Goal: Contribute content

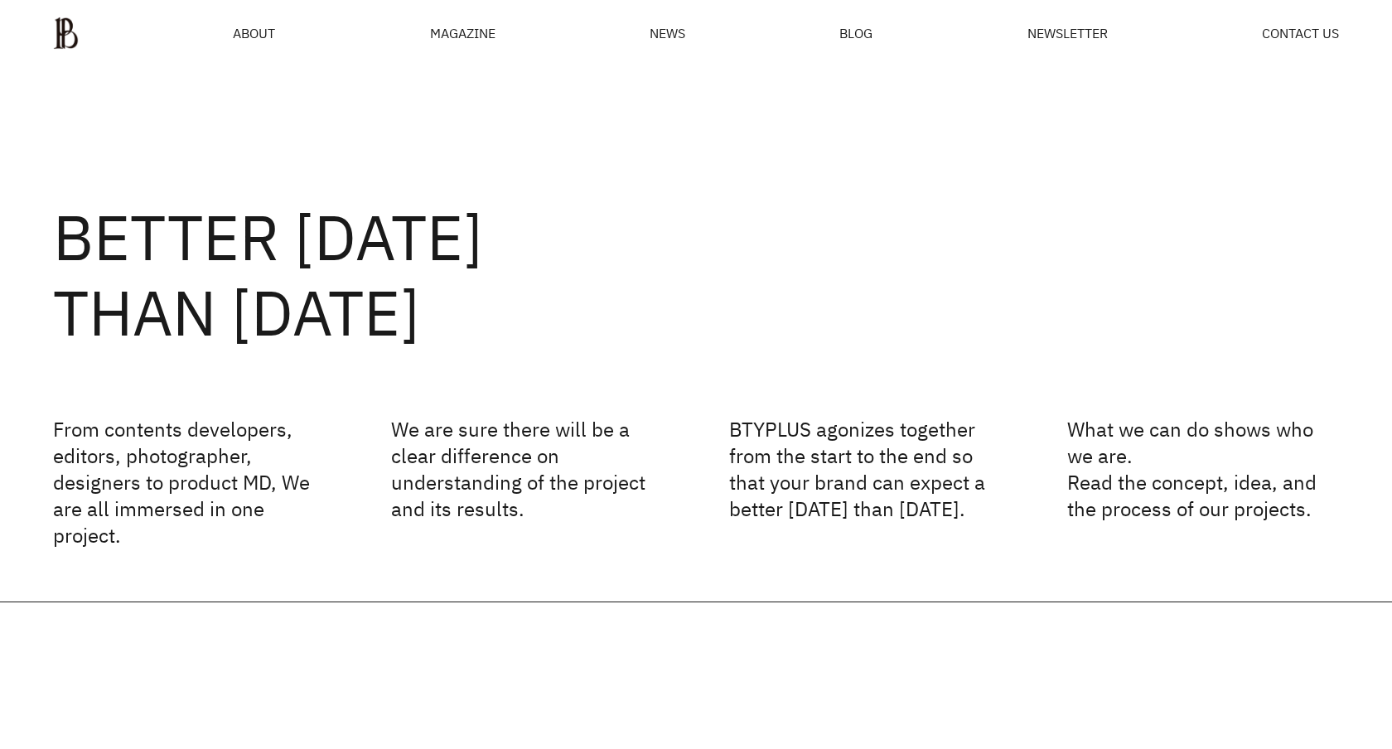
click at [472, 35] on div "MAGAZINE" at bounding box center [462, 33] width 65 height 13
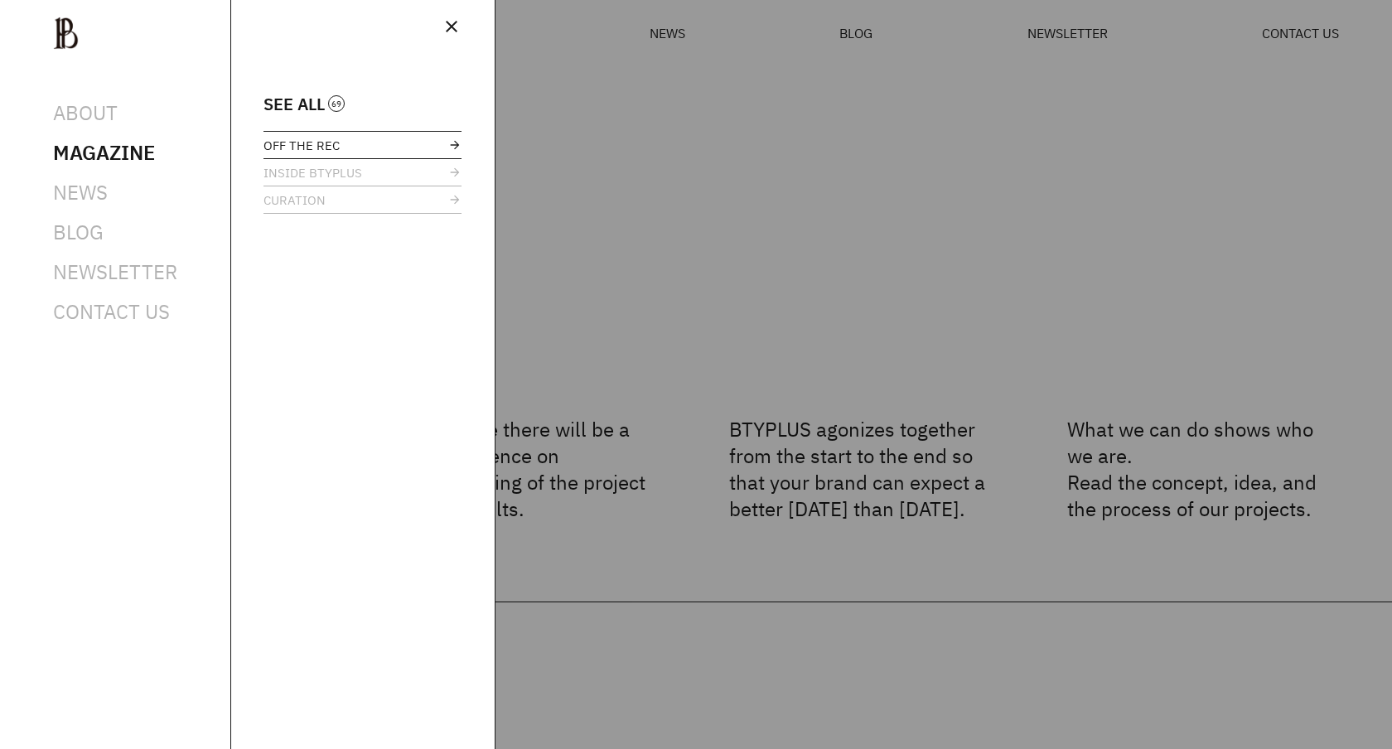
click at [327, 152] on span "OFF THE REC" at bounding box center [301, 145] width 76 height 12
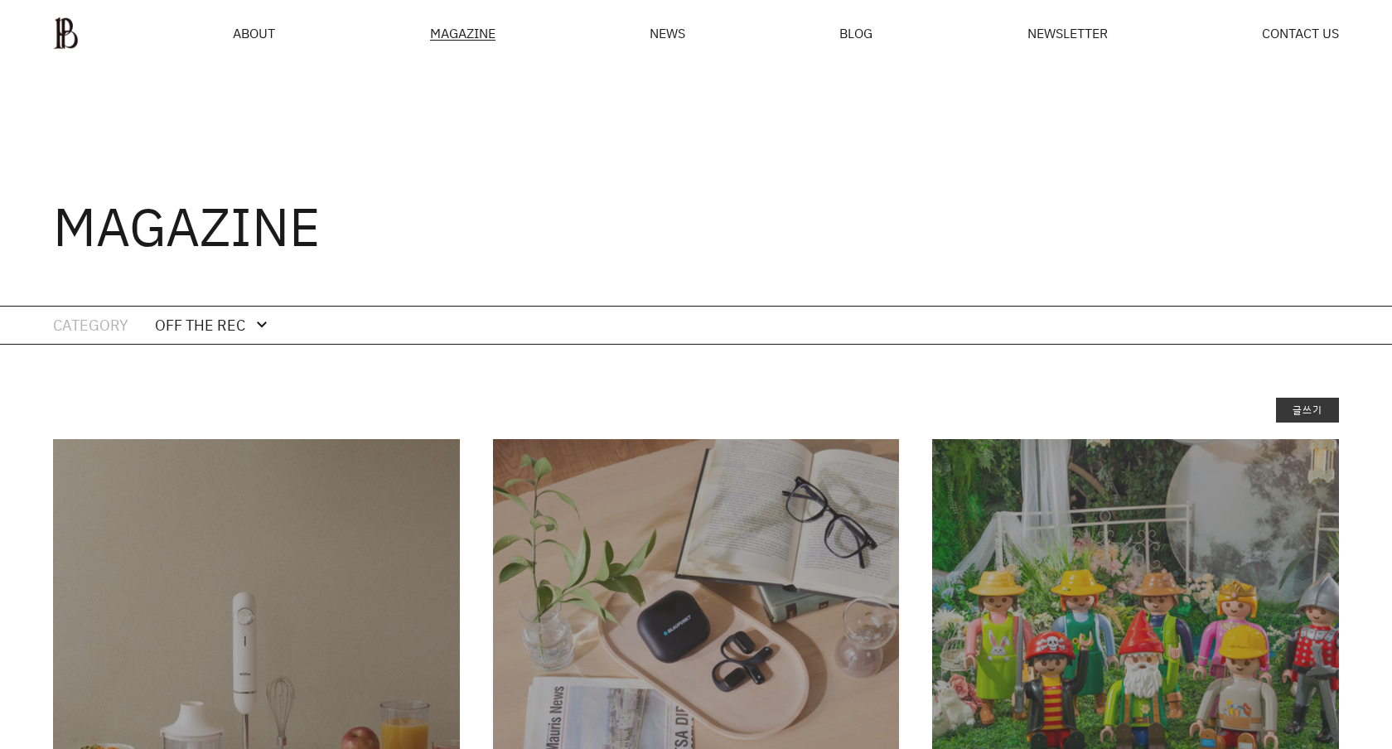
click at [1313, 412] on link "글쓰기" at bounding box center [1307, 410] width 63 height 25
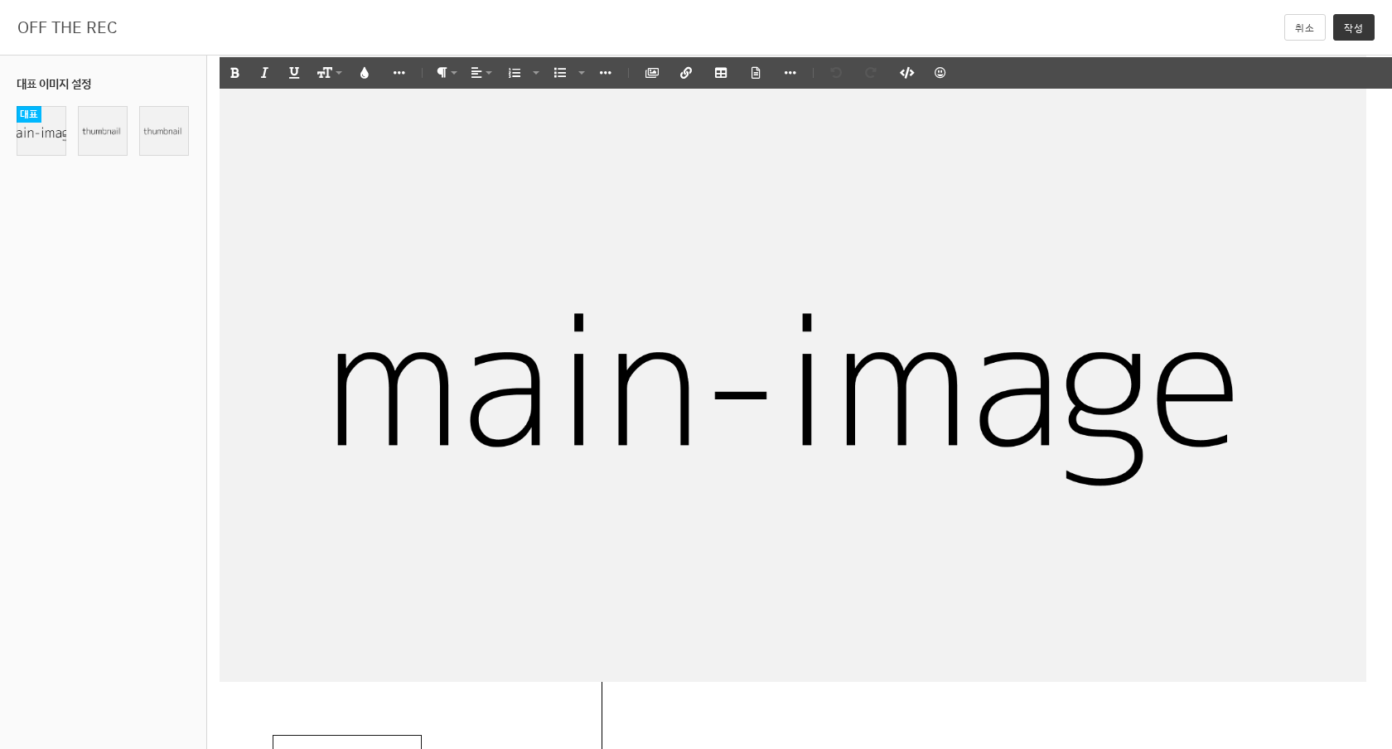
click at [825, 323] on img at bounding box center [793, 358] width 1147 height 645
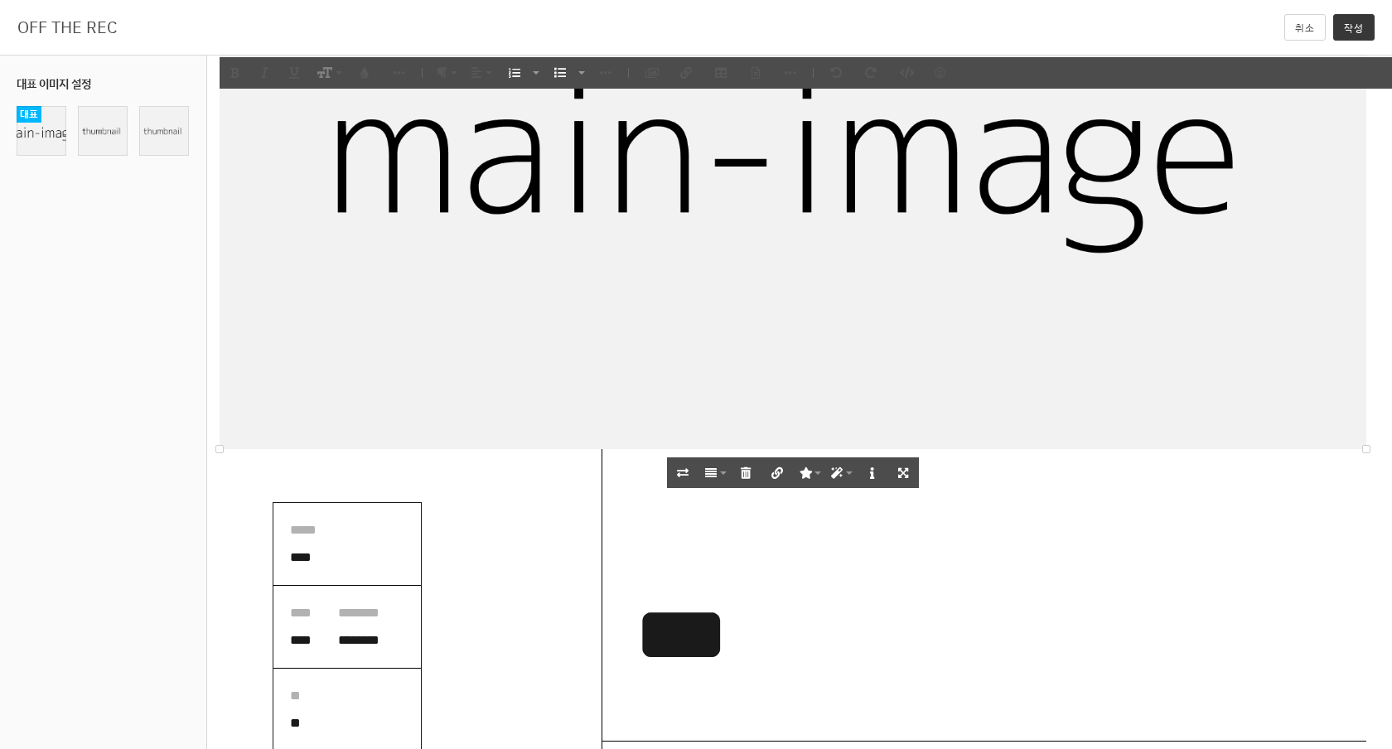
scroll to position [435, 0]
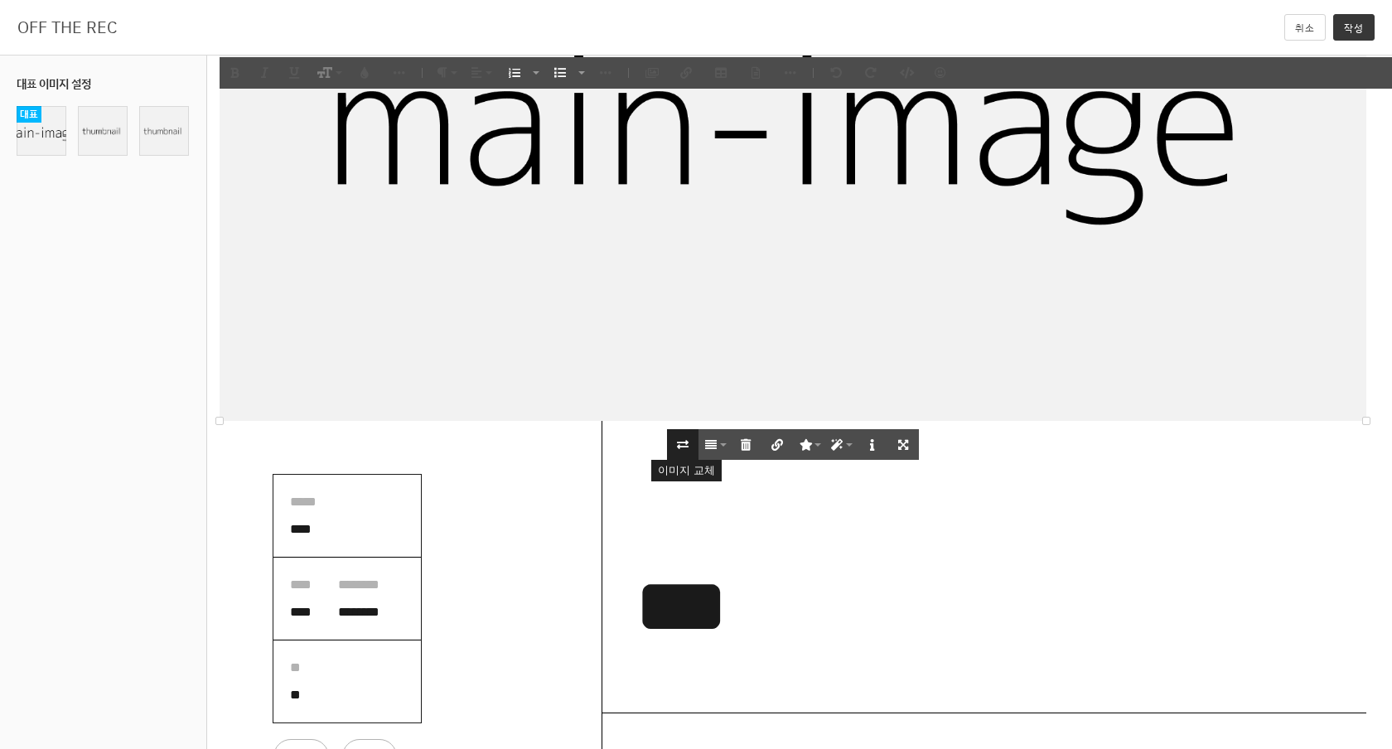
click at [675, 437] on button "이미지 교체" at bounding box center [682, 444] width 31 height 31
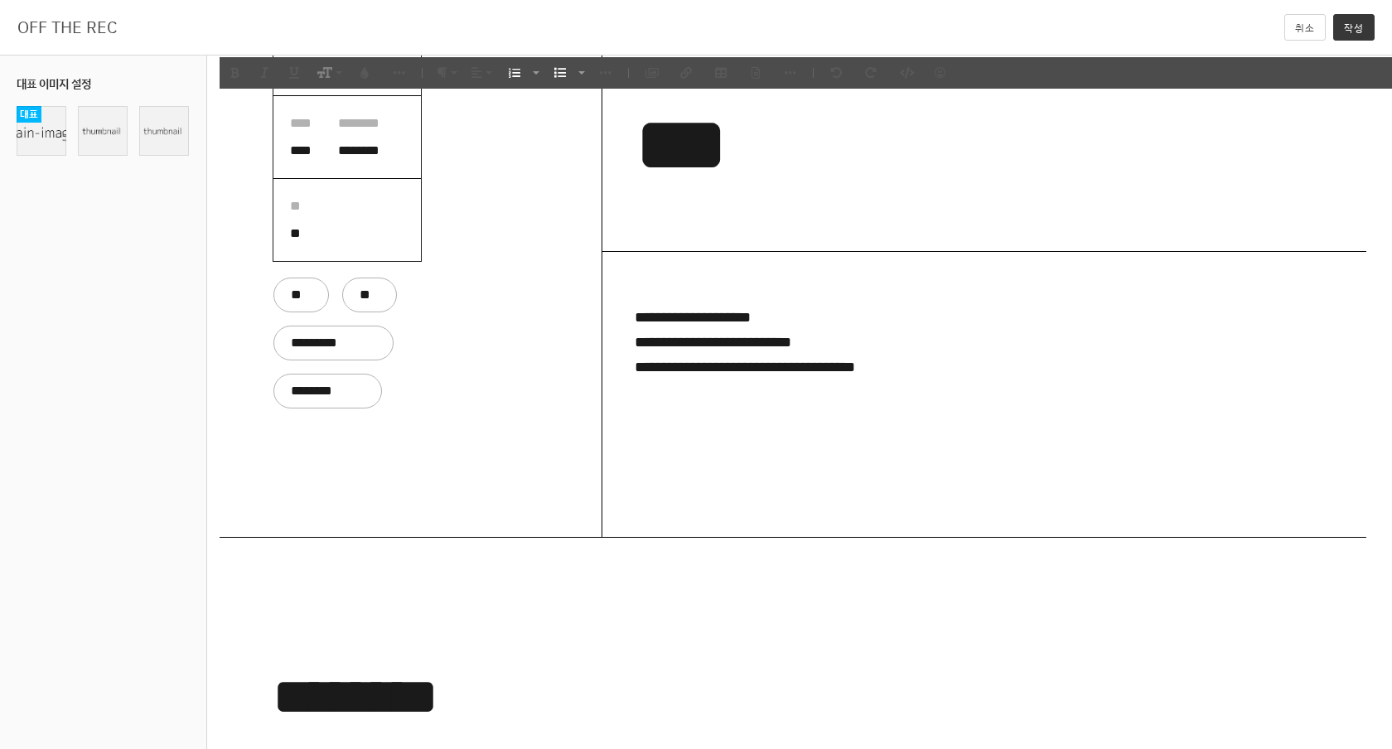
scroll to position [1645, 0]
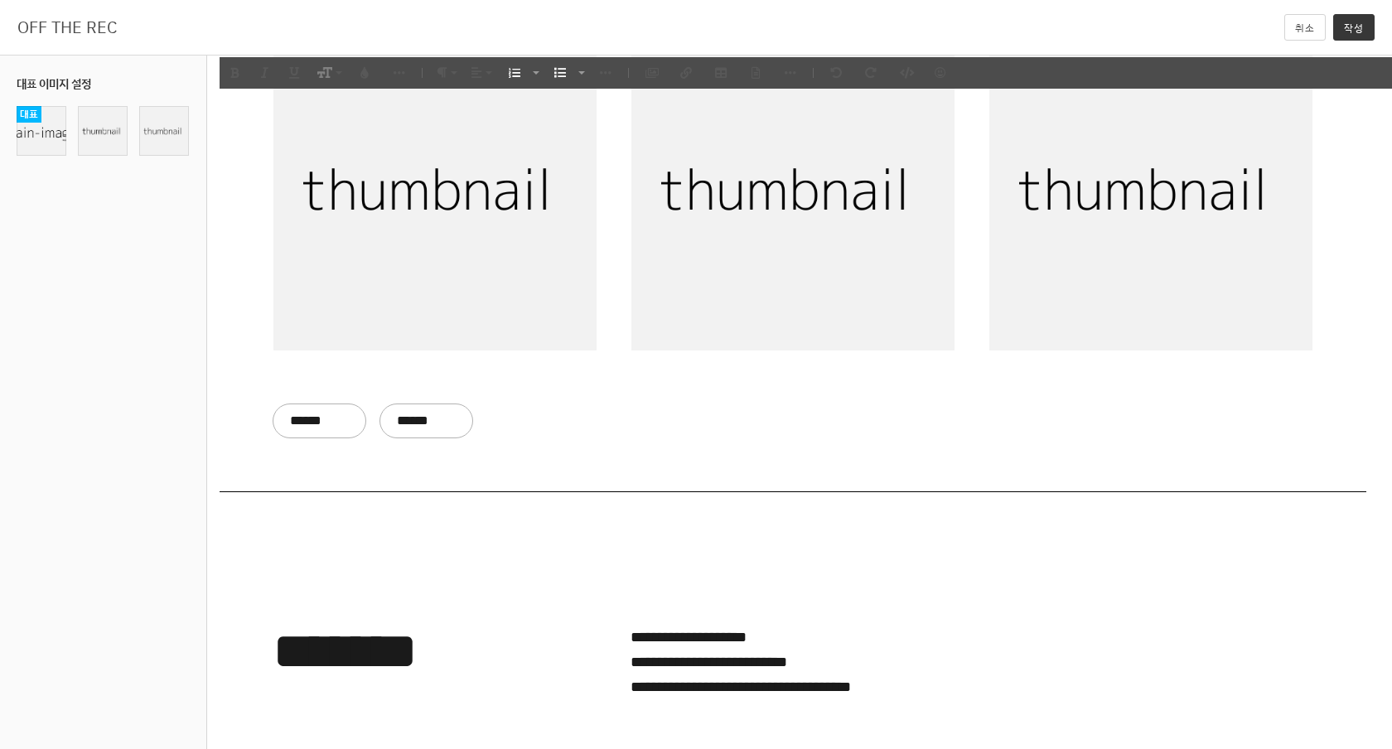
click at [524, 294] on img at bounding box center [435, 188] width 325 height 323
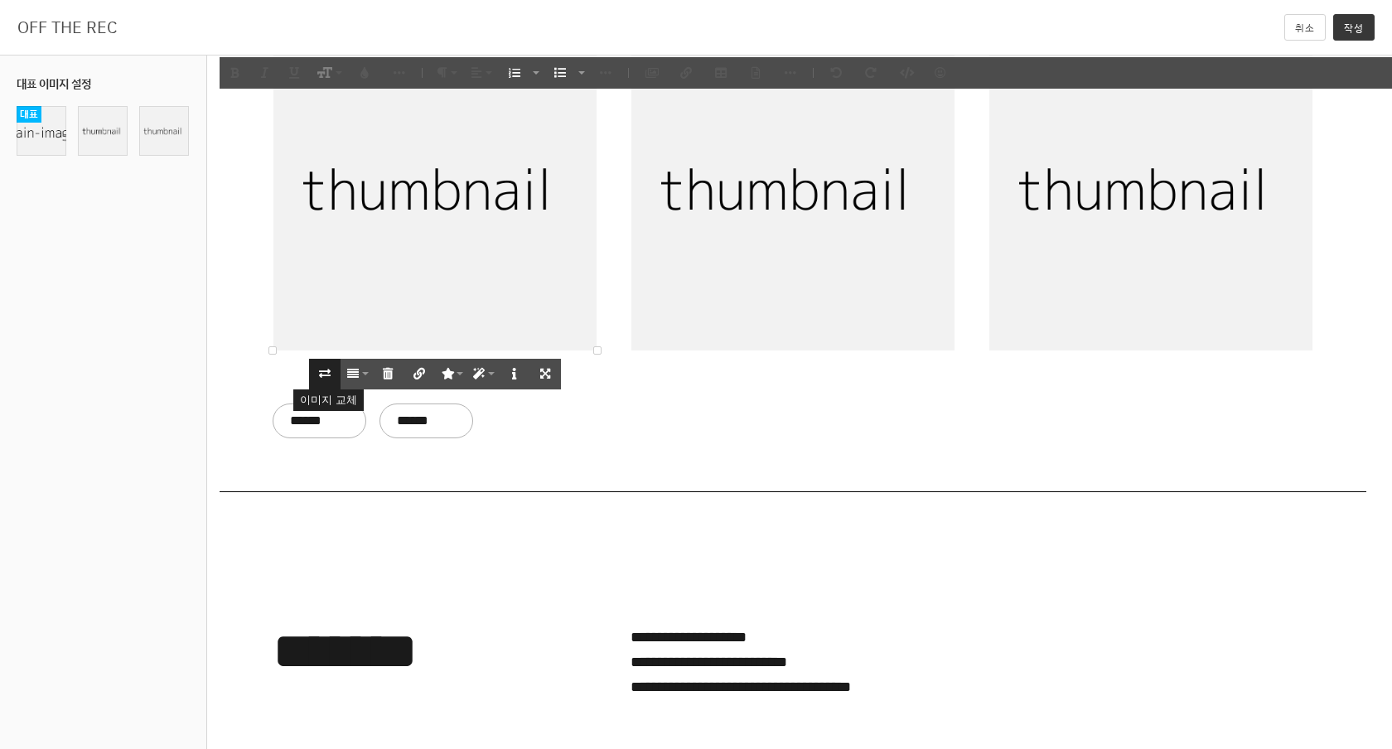
click at [320, 369] on icon "button" at bounding box center [325, 374] width 12 height 12
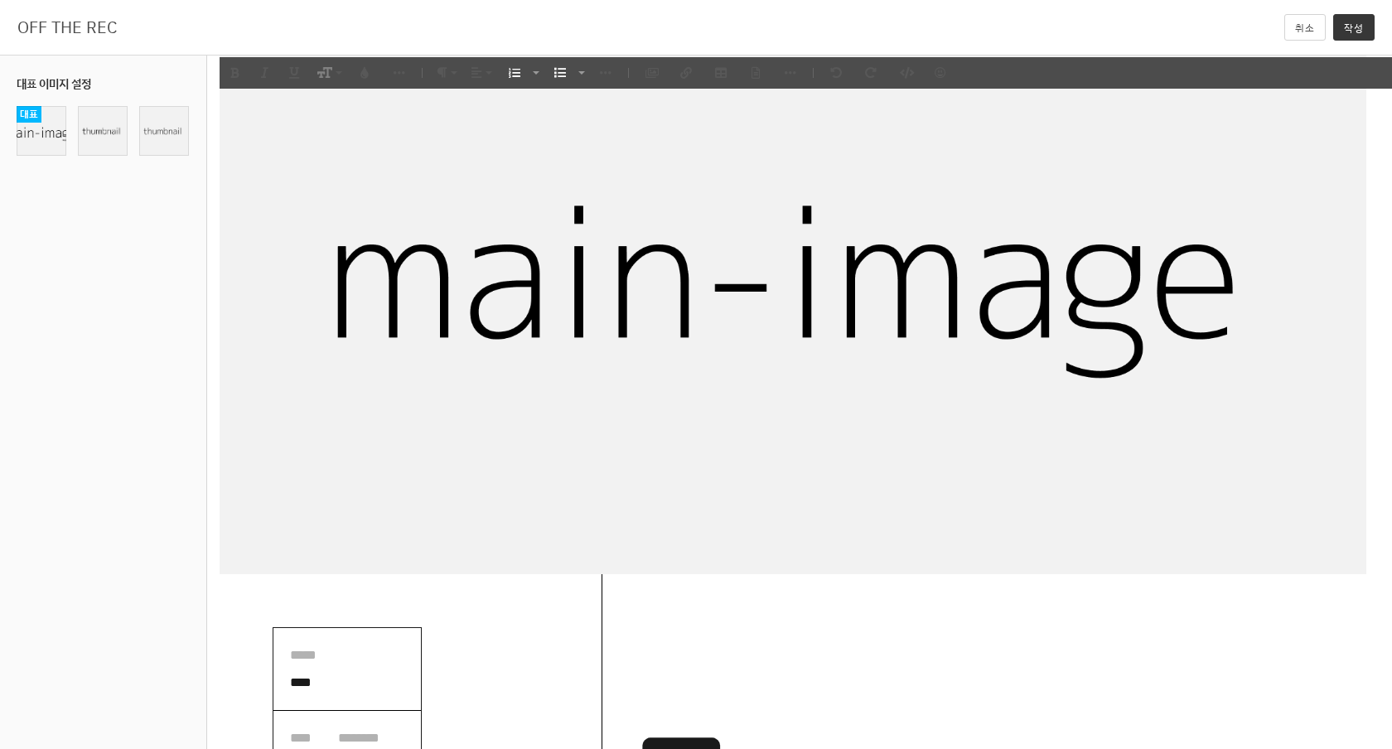
scroll to position [132, 0]
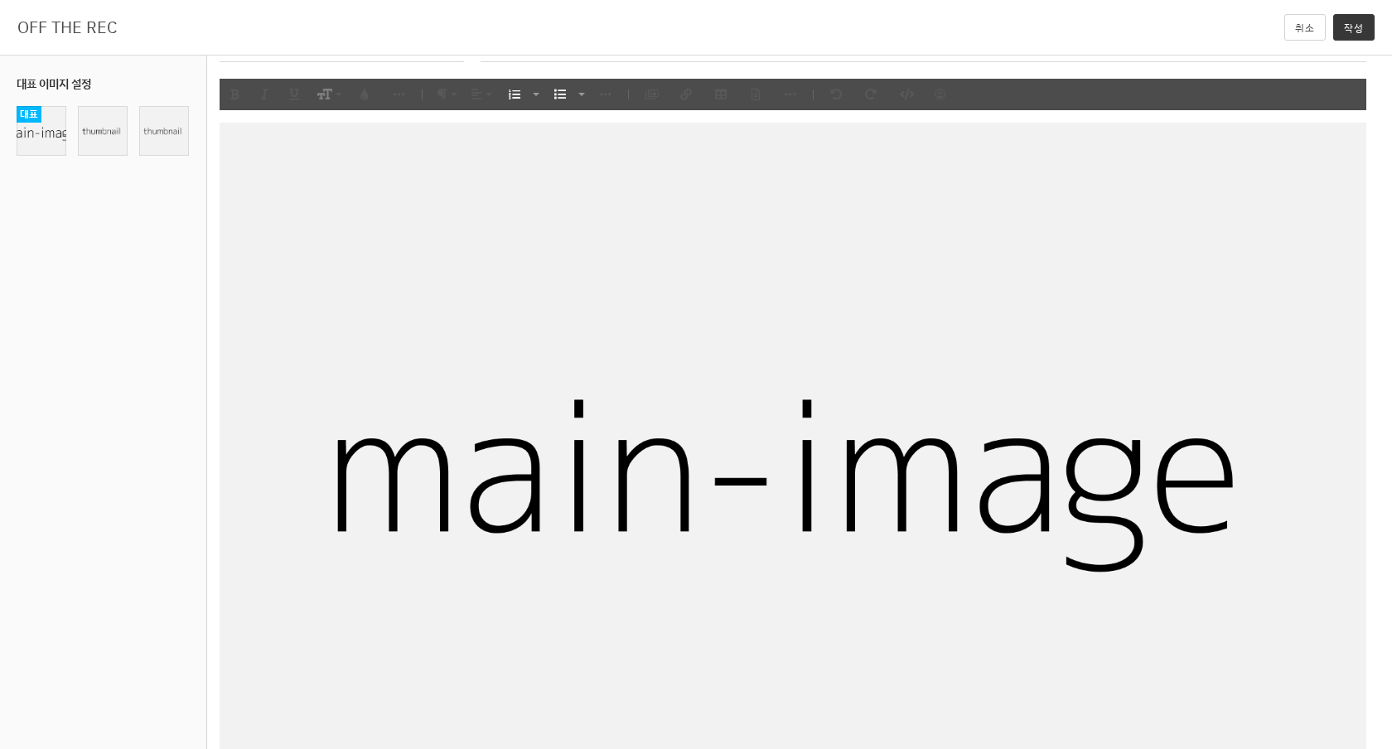
click at [774, 382] on img at bounding box center [793, 445] width 1147 height 645
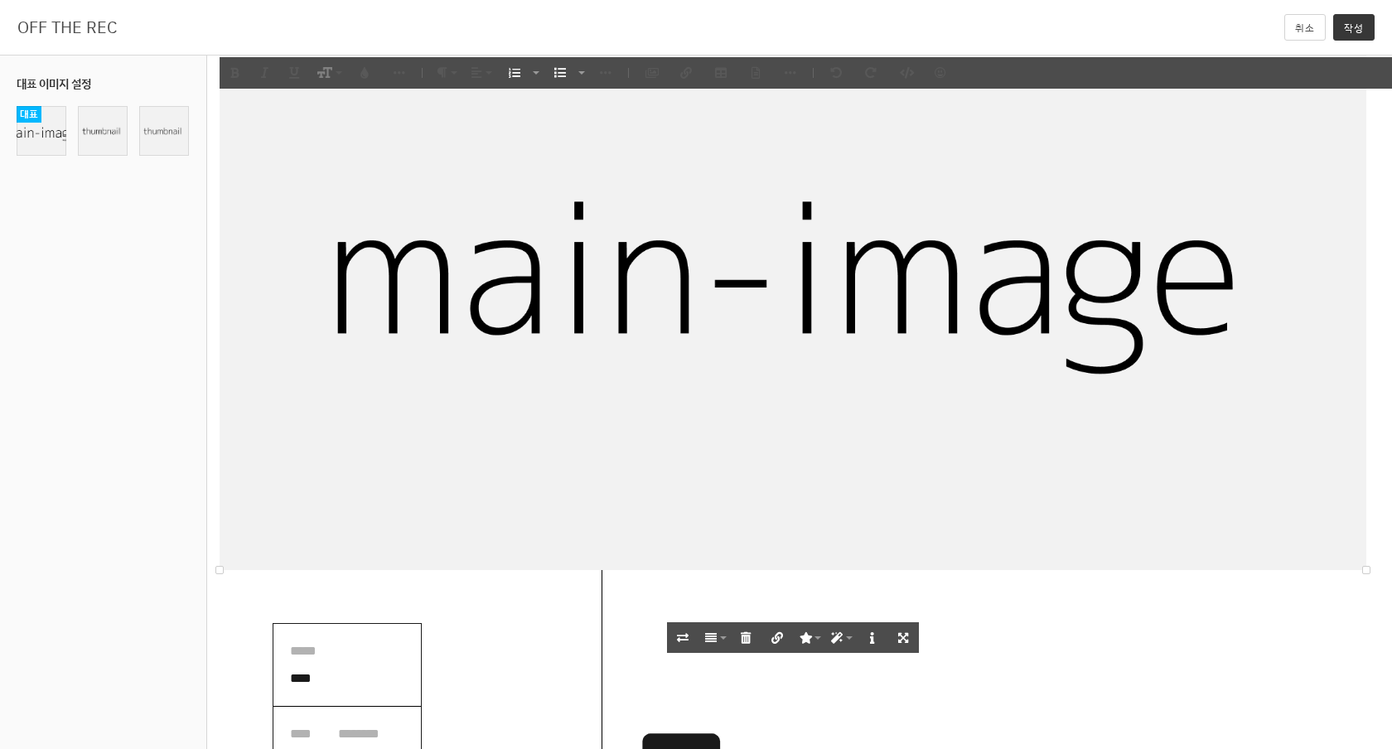
scroll to position [340, 0]
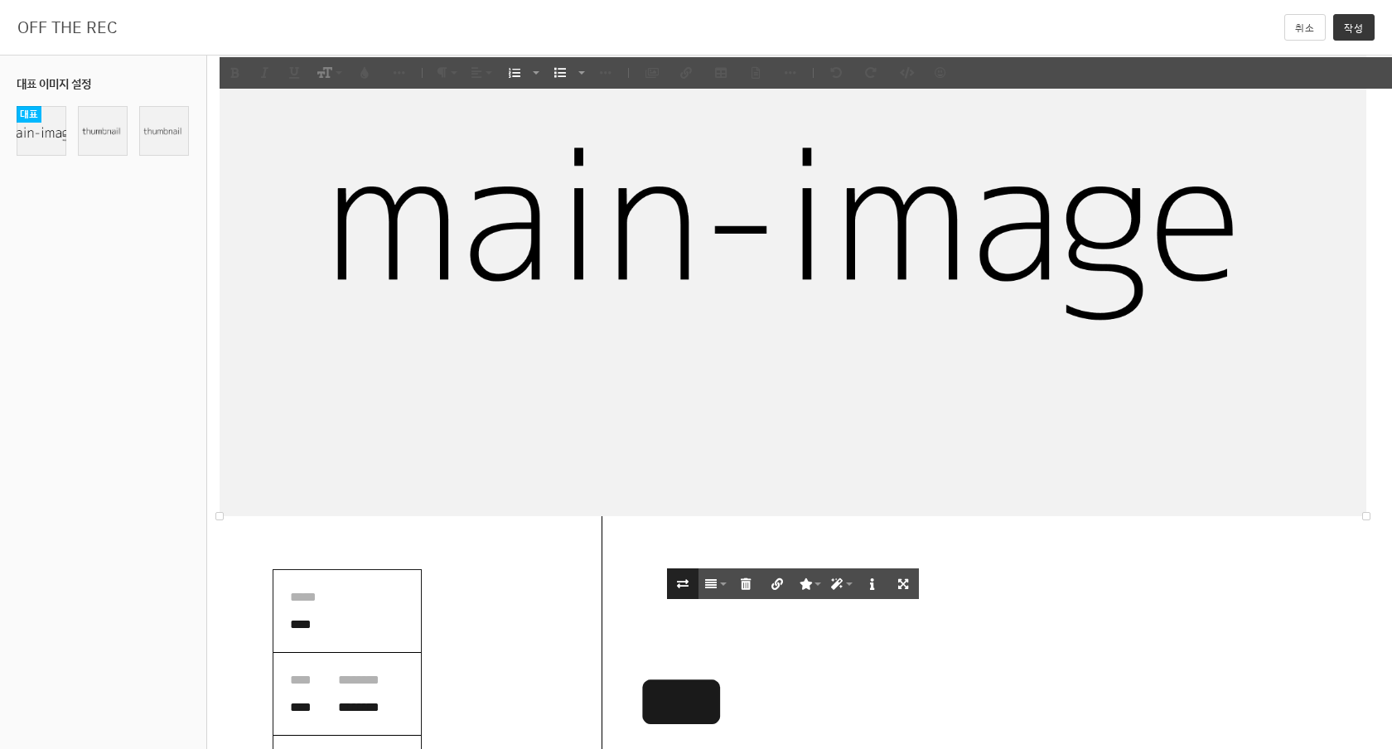
click at [690, 575] on button "이미지 교체" at bounding box center [682, 583] width 31 height 31
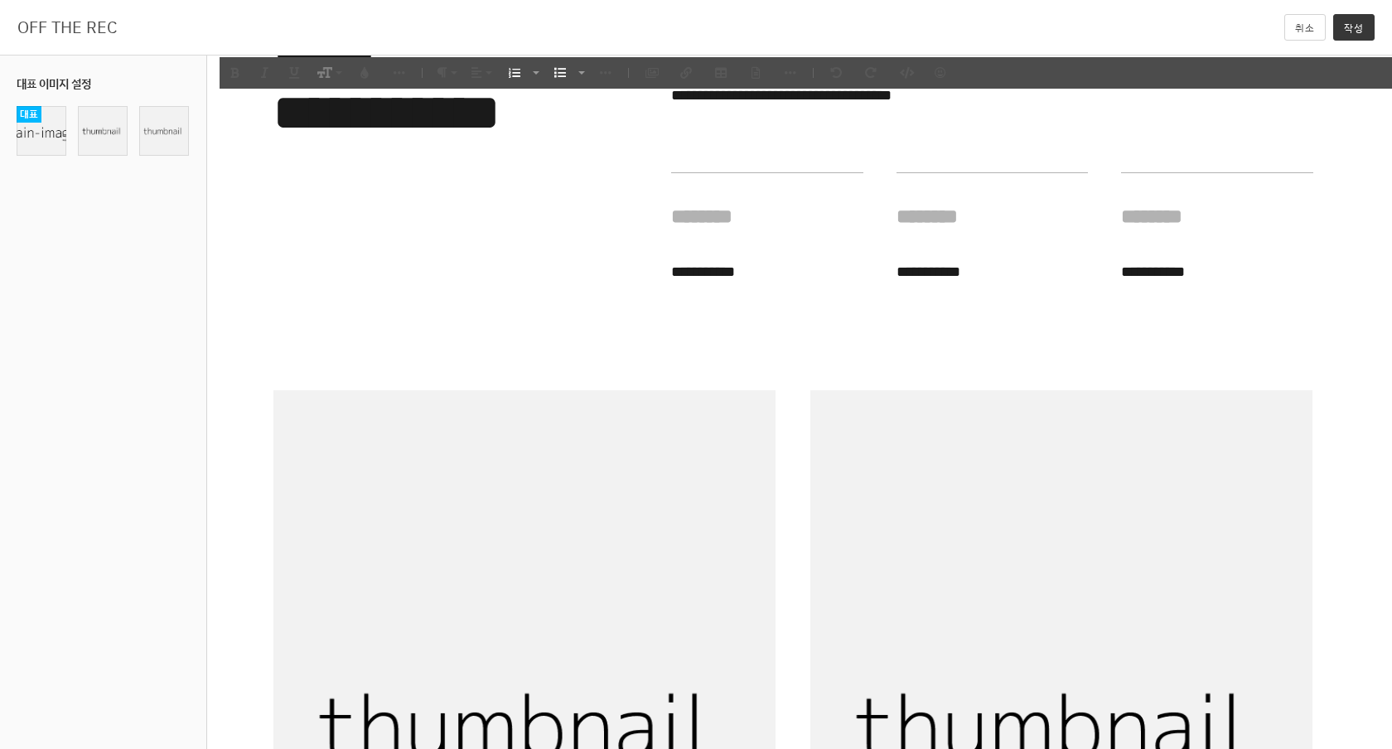
scroll to position [4359, 0]
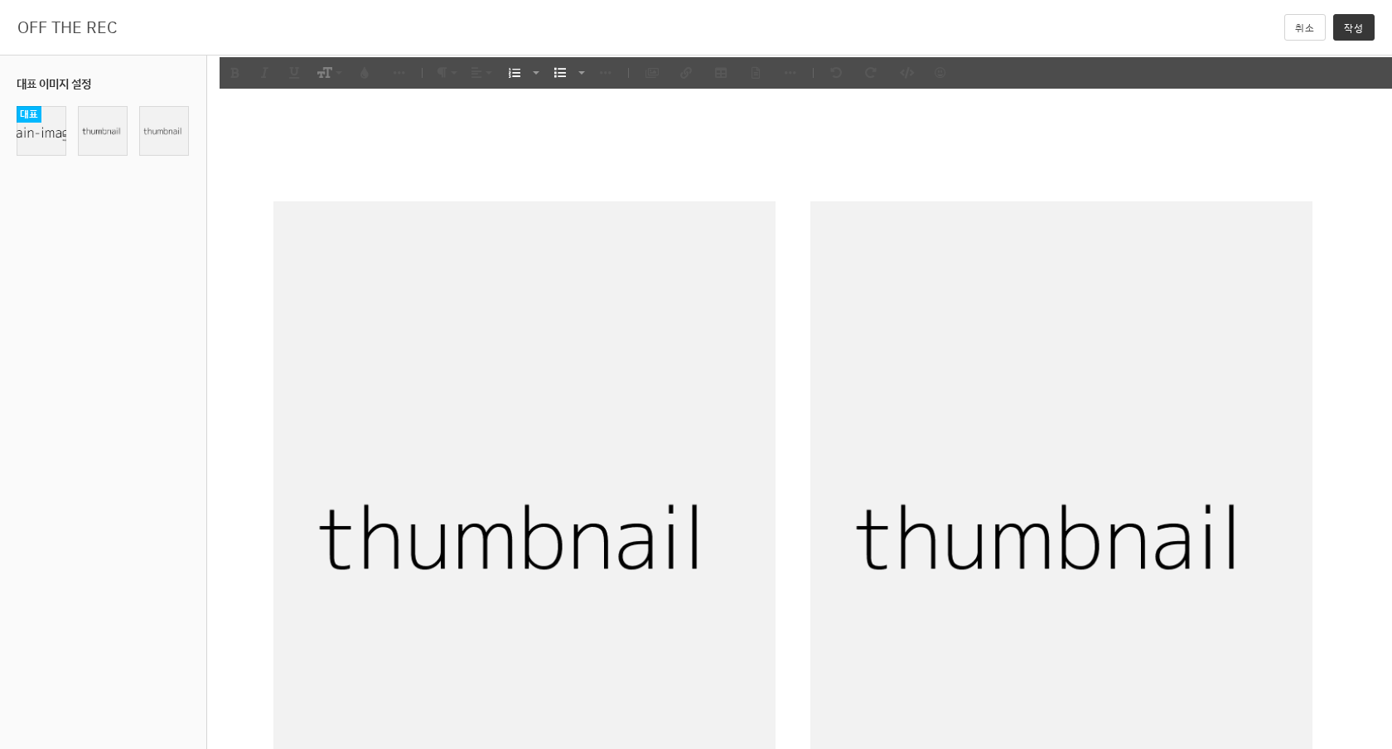
click at [1286, 29] on link "취소" at bounding box center [1304, 27] width 41 height 27
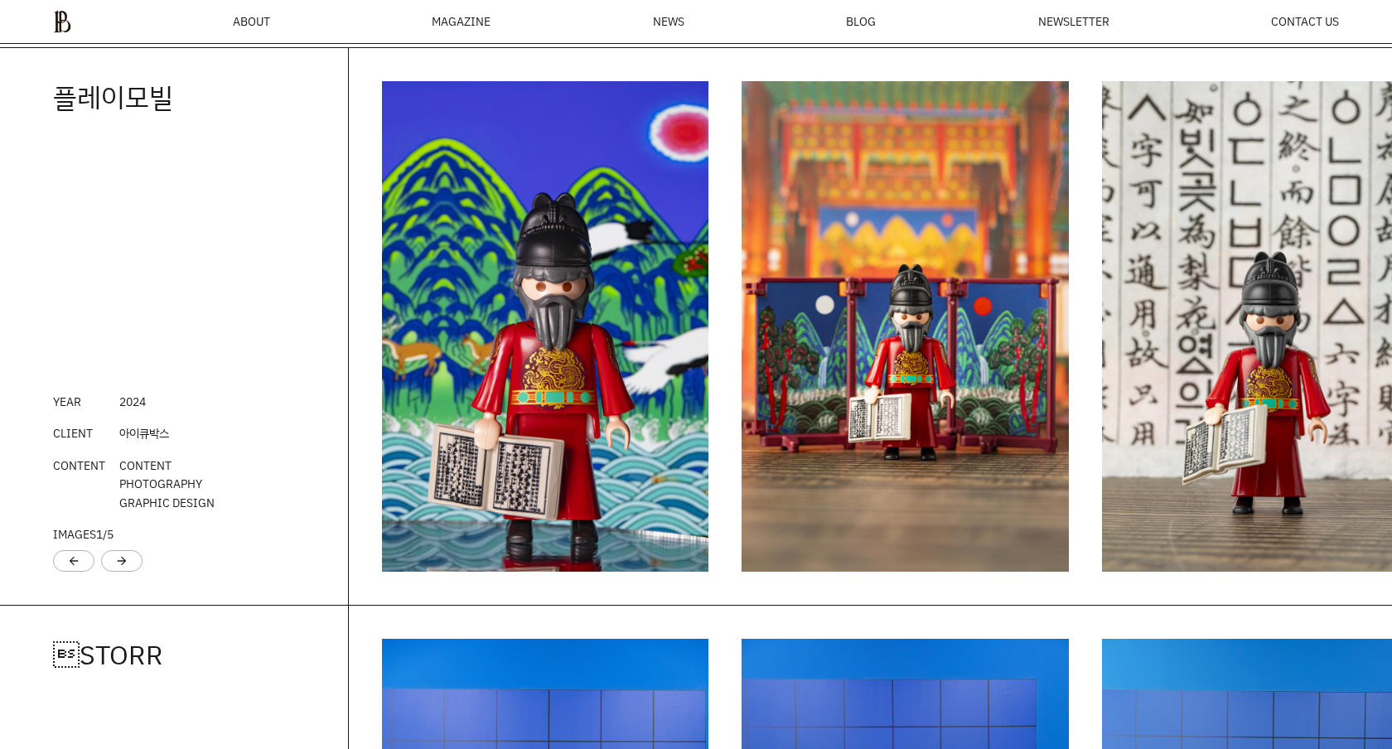
scroll to position [2362, 0]
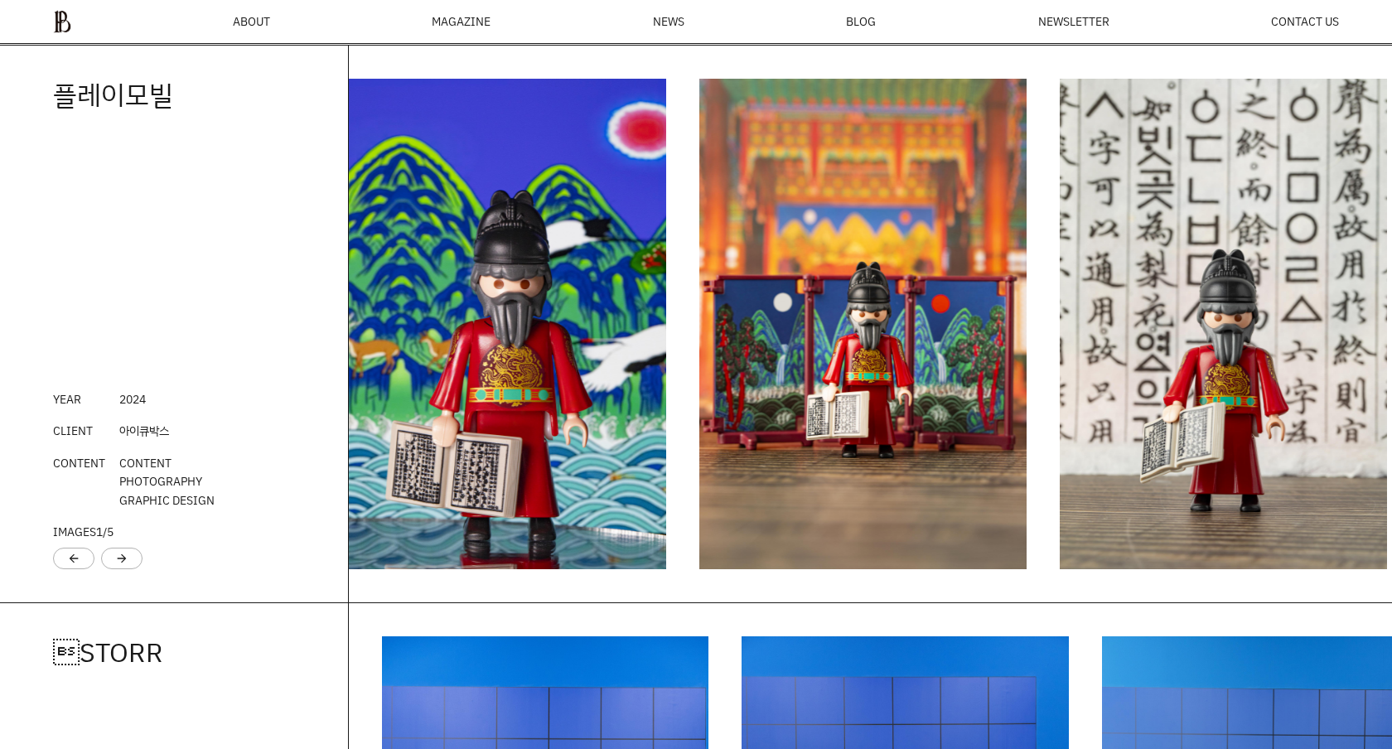
click at [703, 297] on img "2 / 6" at bounding box center [863, 324] width 327 height 490
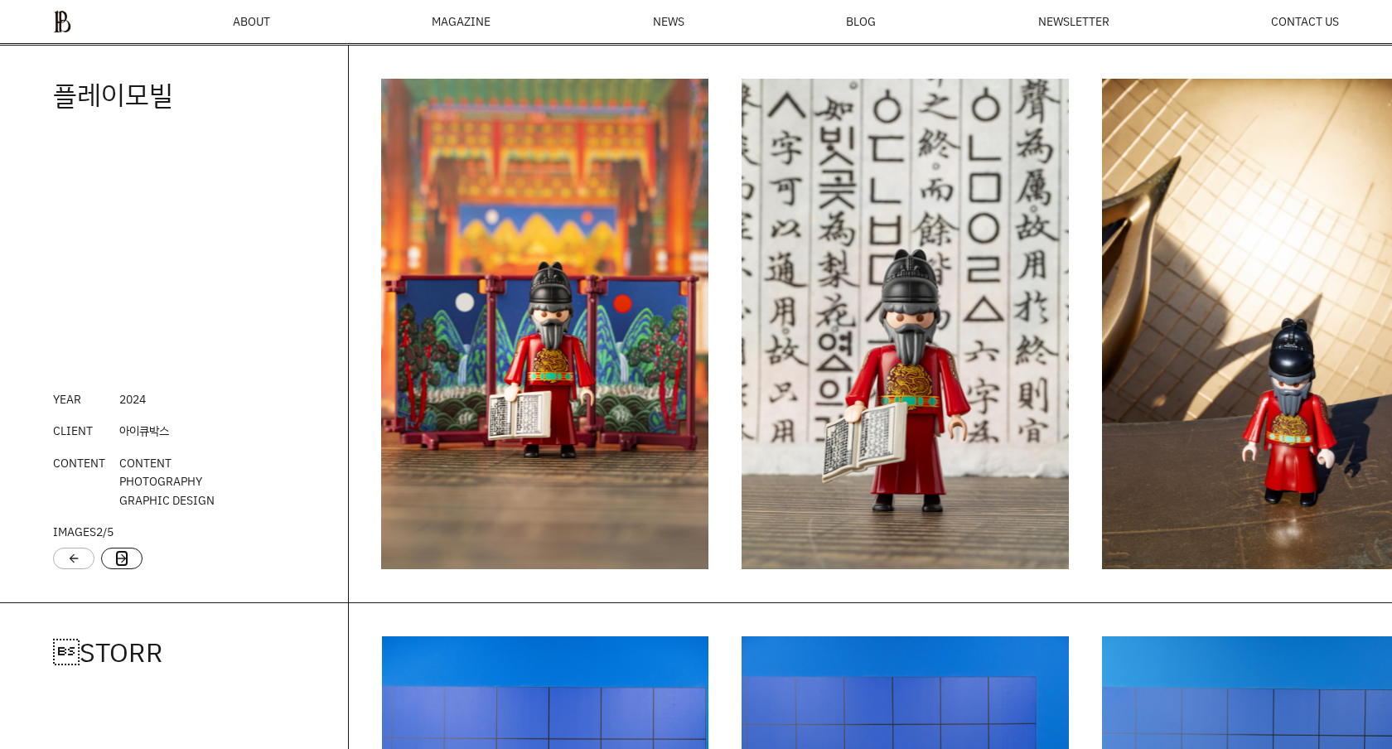
click at [118, 561] on link "arrow_forward" at bounding box center [121, 558] width 13 height 17
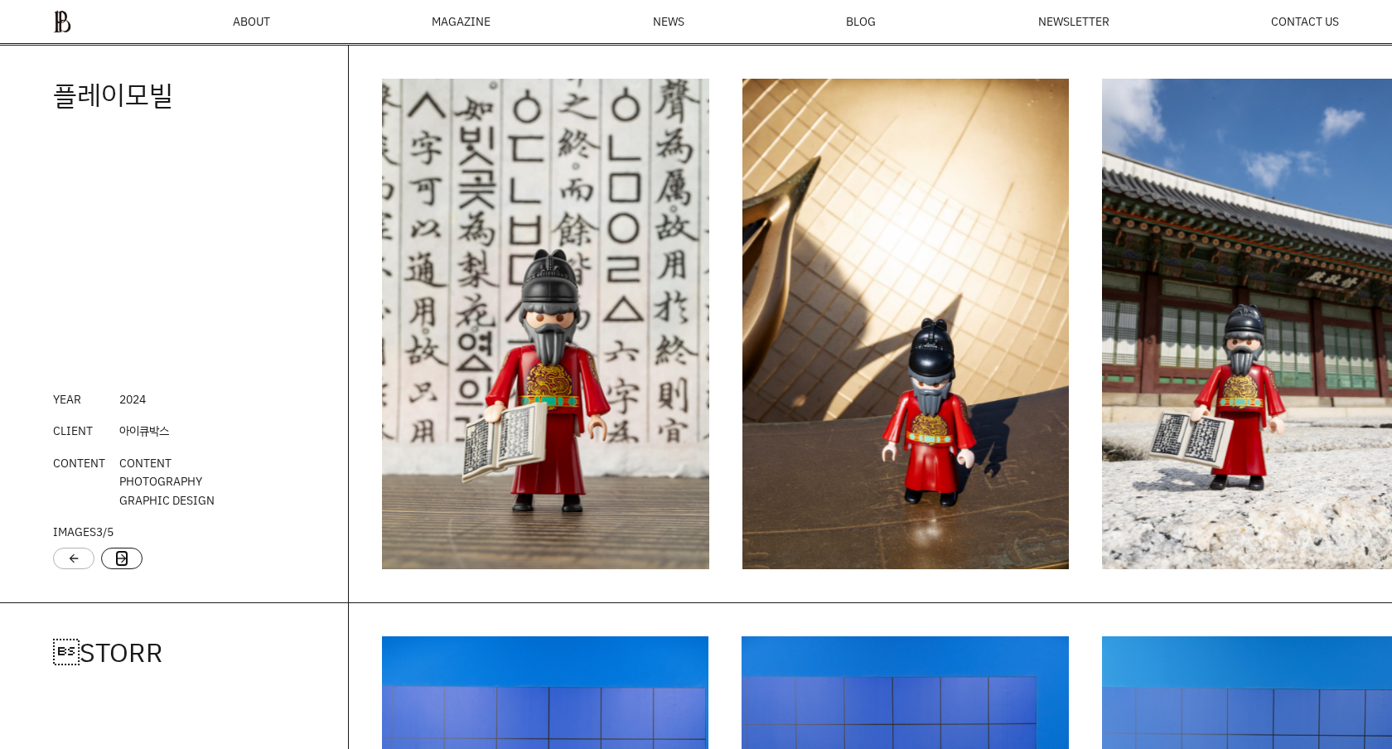
click at [118, 561] on link "arrow_forward" at bounding box center [121, 558] width 13 height 17
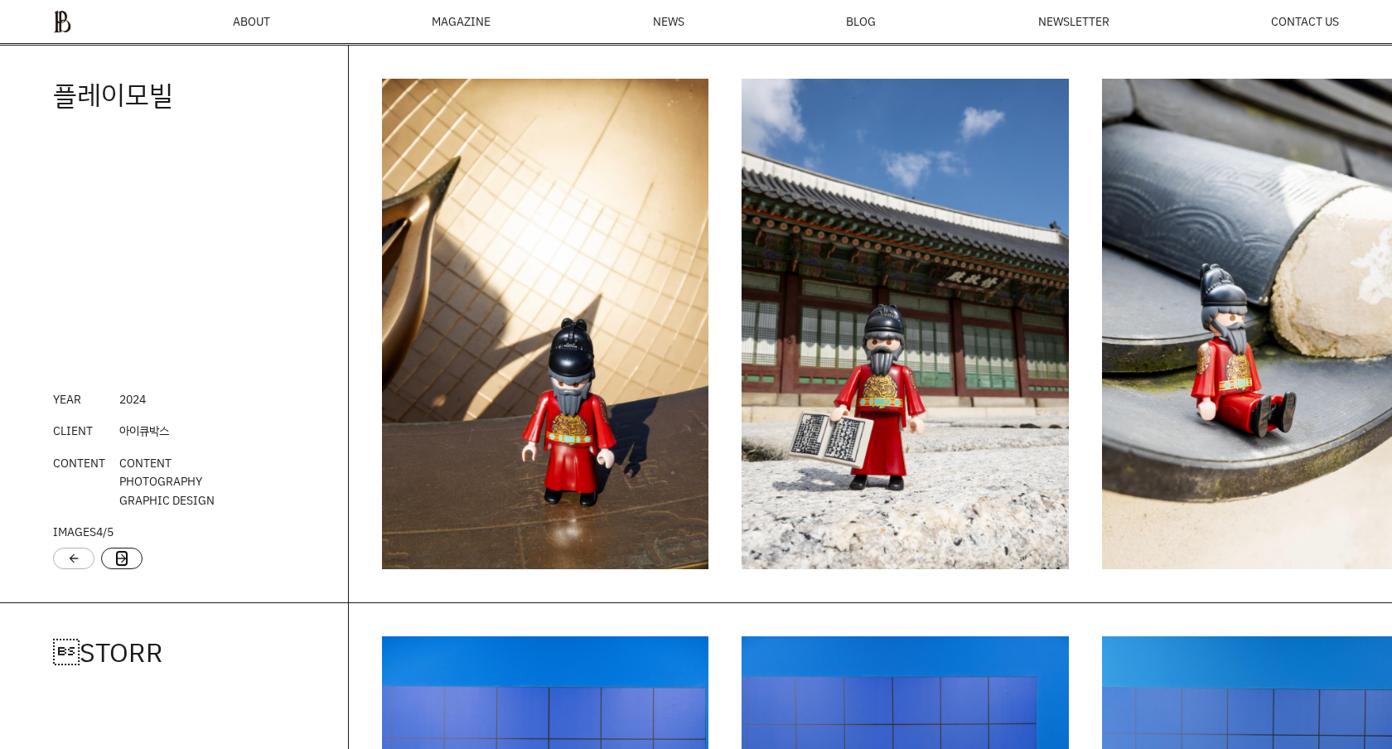
click at [119, 561] on link "arrow_forward" at bounding box center [121, 558] width 13 height 17
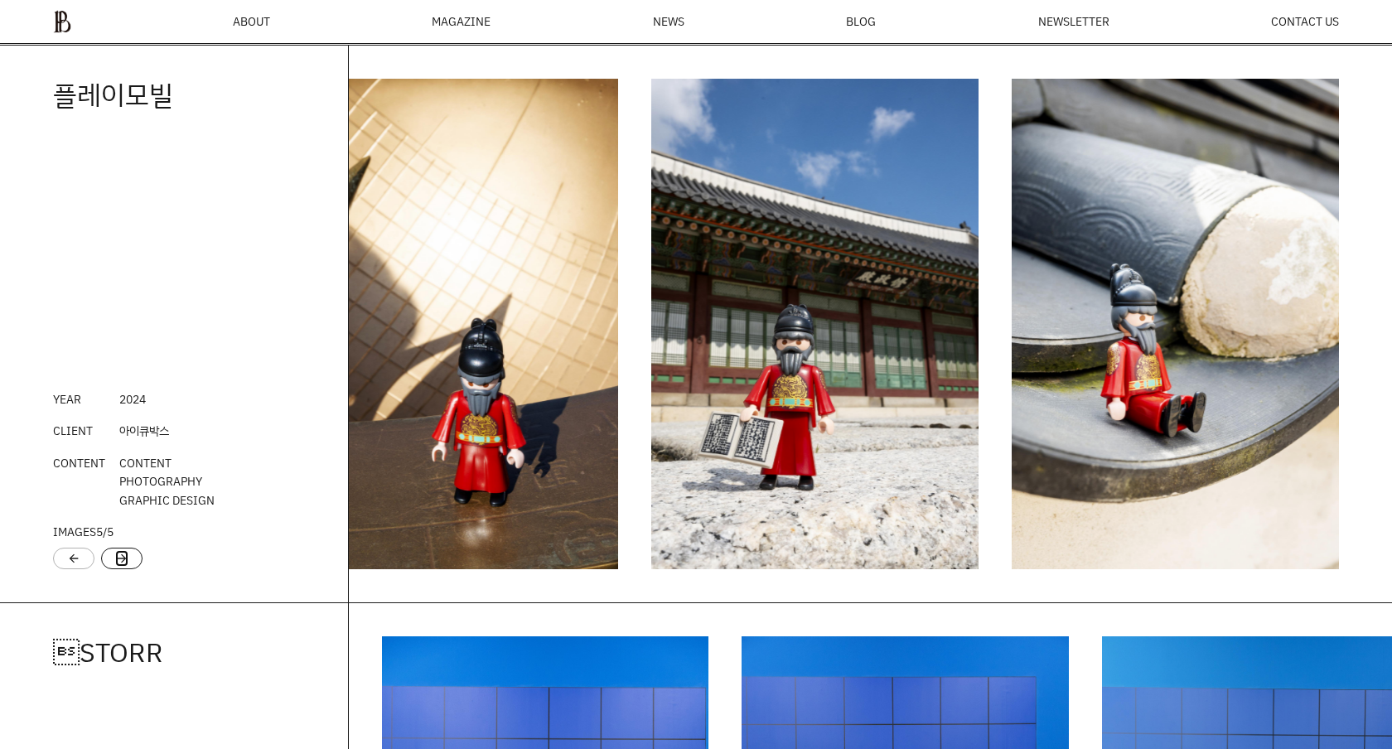
click at [119, 561] on link "arrow_forward" at bounding box center [121, 558] width 13 height 17
drag, startPoint x: 79, startPoint y: 334, endPoint x: 220, endPoint y: 489, distance: 209.9
click at [220, 490] on div "플레이모빌 YEAR 202 4 CLIENT 아이큐박스 CONTENT CONTENT PHOTOGRAPHY GRAPHIC DESIGN IMAGES…" at bounding box center [174, 324] width 348 height 557
click at [220, 489] on li "CONTENT CONTENT PHOTOGRAPHY GRAPHIC DESIGN" at bounding box center [174, 482] width 242 height 56
drag, startPoint x: 218, startPoint y: 507, endPoint x: 139, endPoint y: 369, distance: 159.2
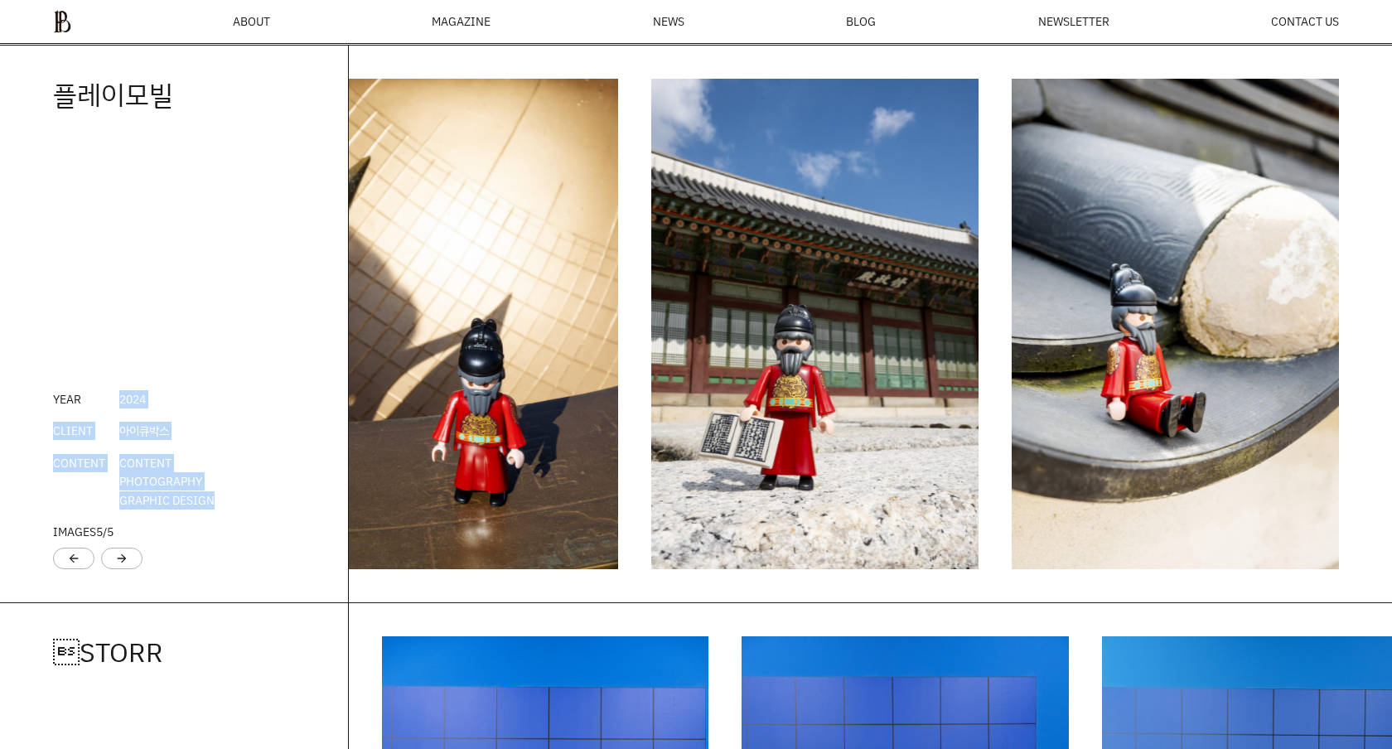
click at [140, 369] on div "플레이모빌 YEAR 202 4 CLIENT 아이큐박스 CONTENT CONTENT PHOTOGRAPHY GRAPHIC DESIGN IMAGES…" at bounding box center [174, 324] width 348 height 557
click at [139, 369] on div "플레이모빌 YEAR 202 4 CLIENT 아이큐박스 CONTENT CONTENT PHOTOGRAPHY GRAPHIC DESIGN IMAGES…" at bounding box center [174, 324] width 348 height 557
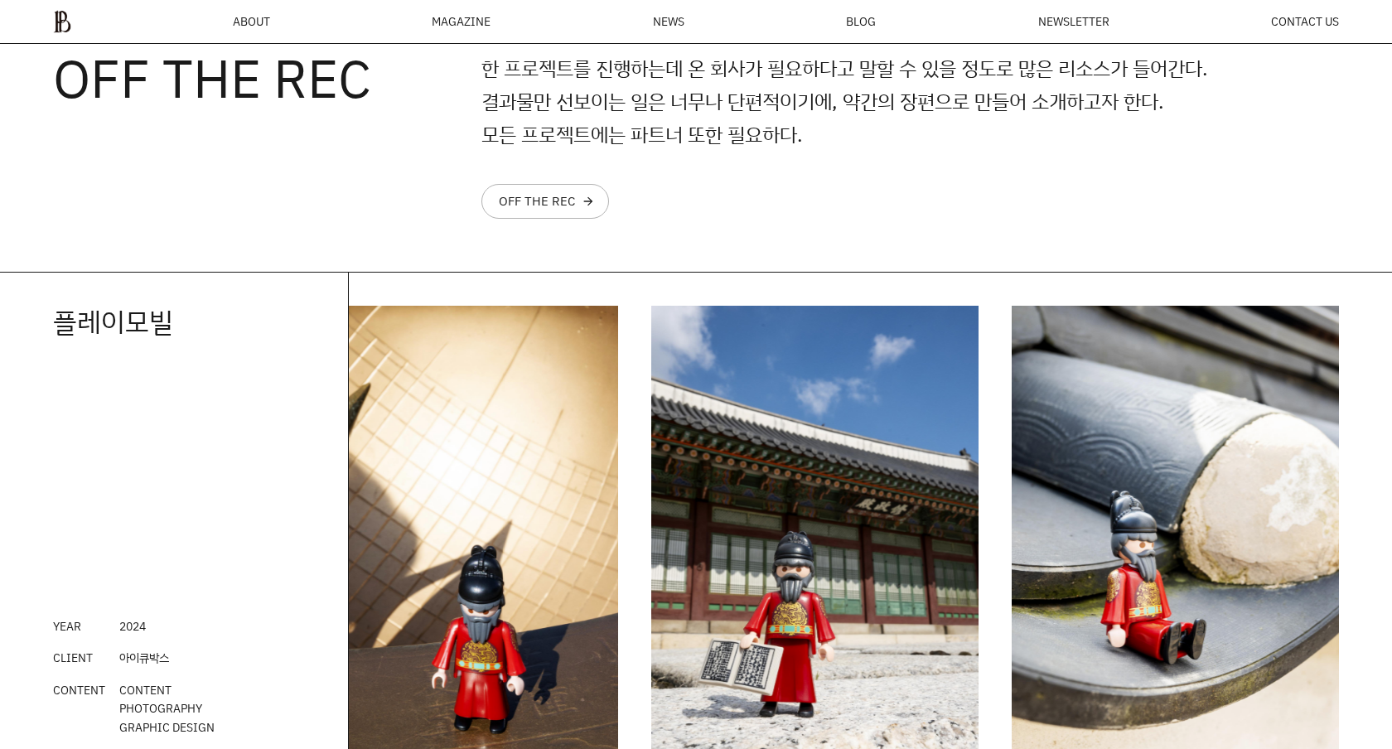
scroll to position [2439, 0]
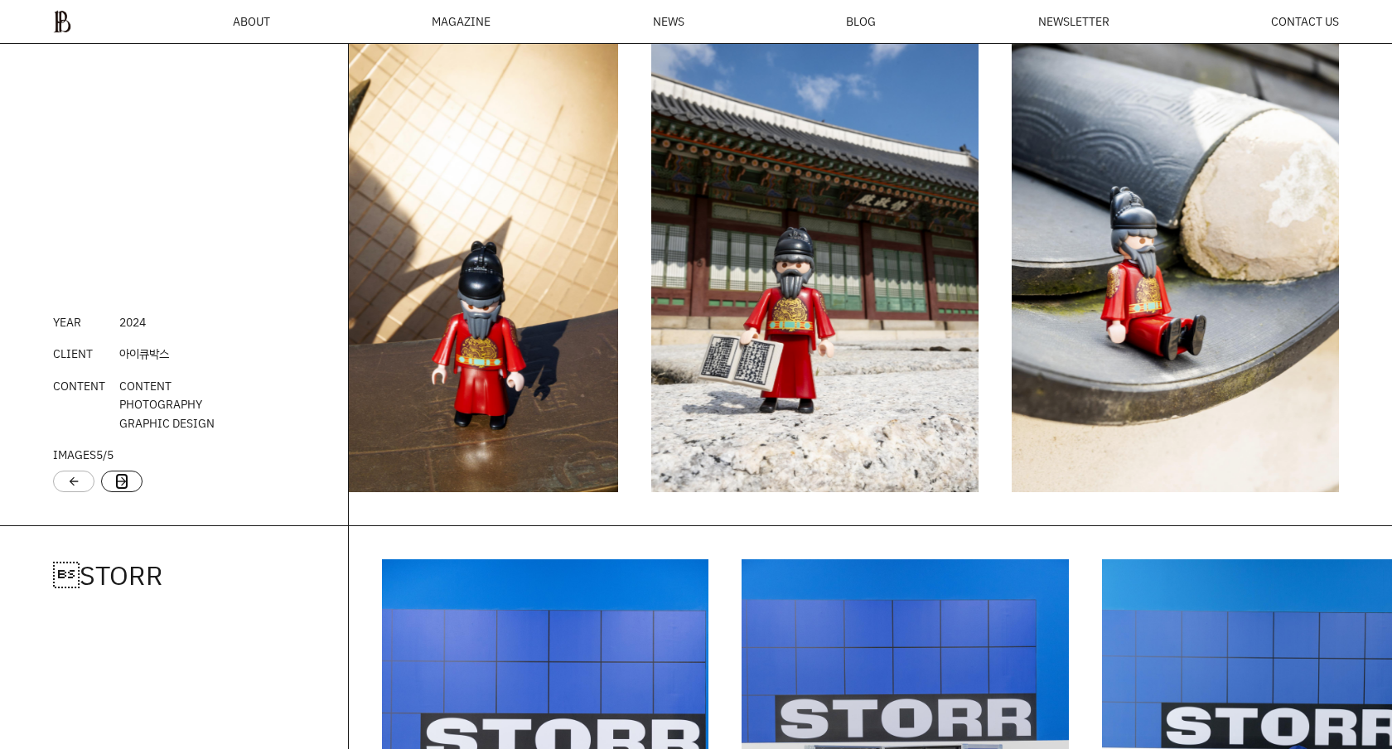
click at [123, 483] on link "arrow_forward" at bounding box center [121, 481] width 13 height 17
click at [76, 483] on link "arrow_back" at bounding box center [73, 481] width 13 height 17
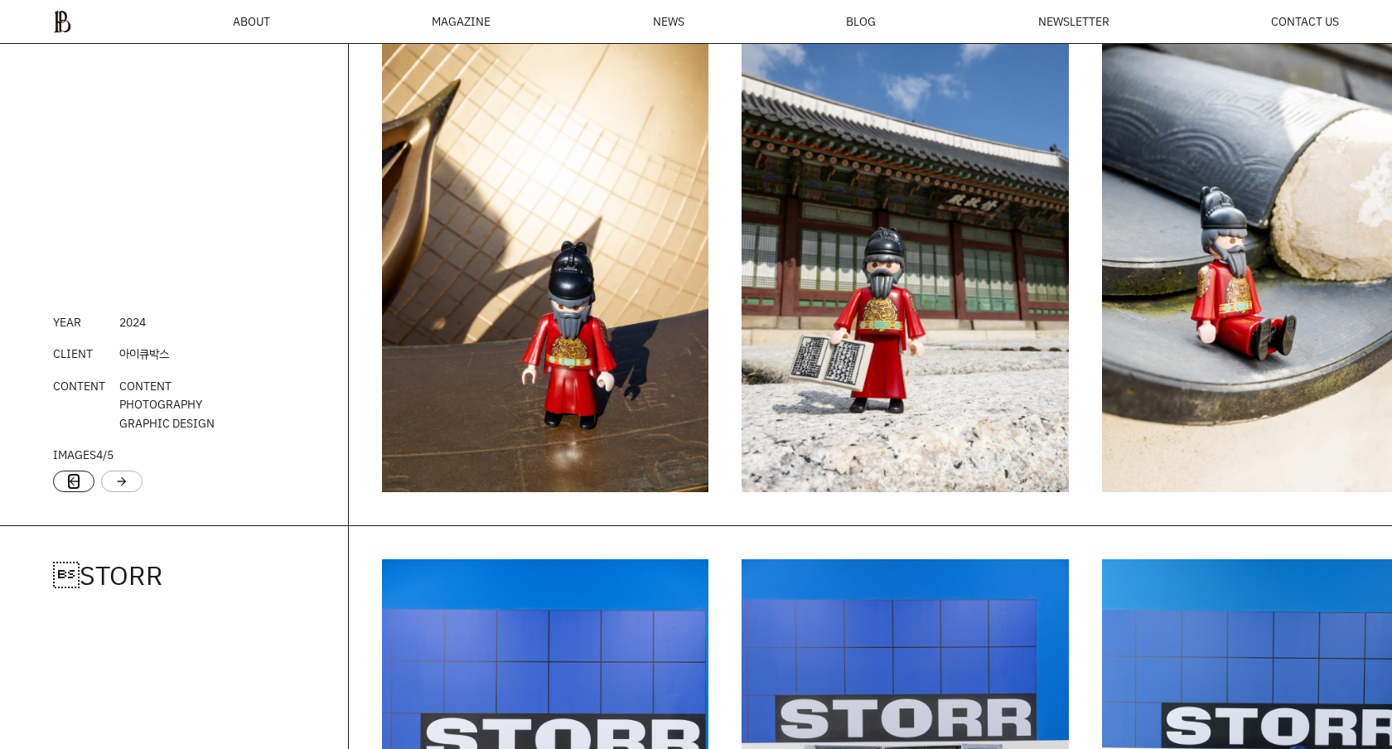
click at [76, 483] on link "arrow_back" at bounding box center [73, 481] width 13 height 17
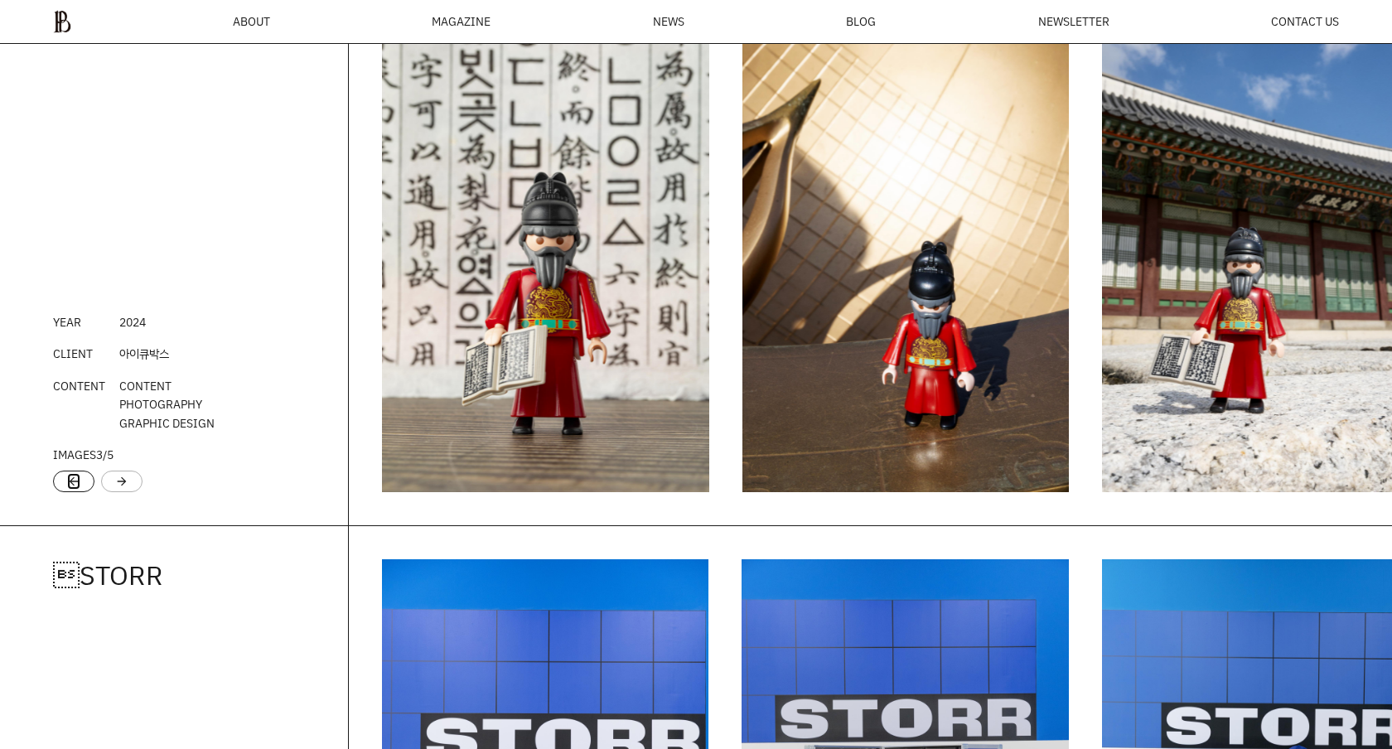
click at [76, 483] on link "arrow_back" at bounding box center [73, 481] width 13 height 17
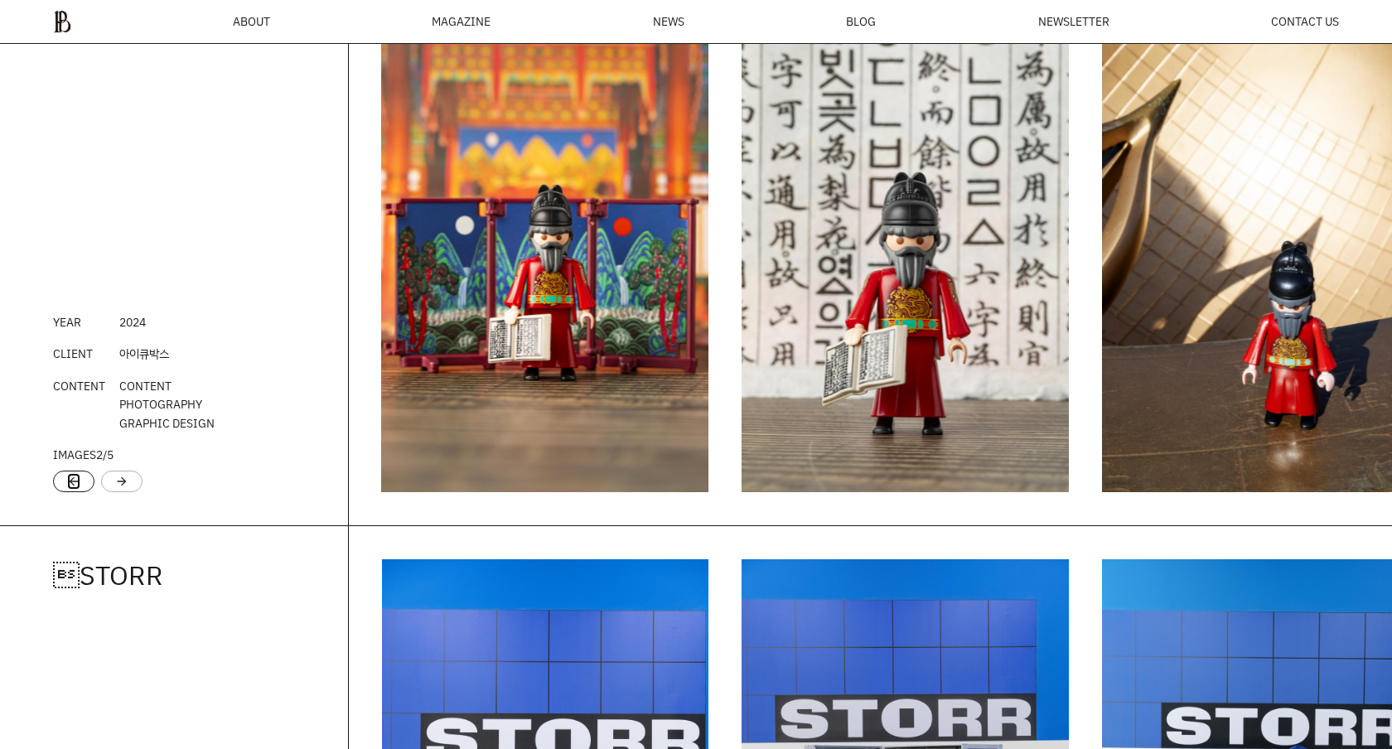
click at [76, 483] on link "arrow_back" at bounding box center [73, 481] width 13 height 17
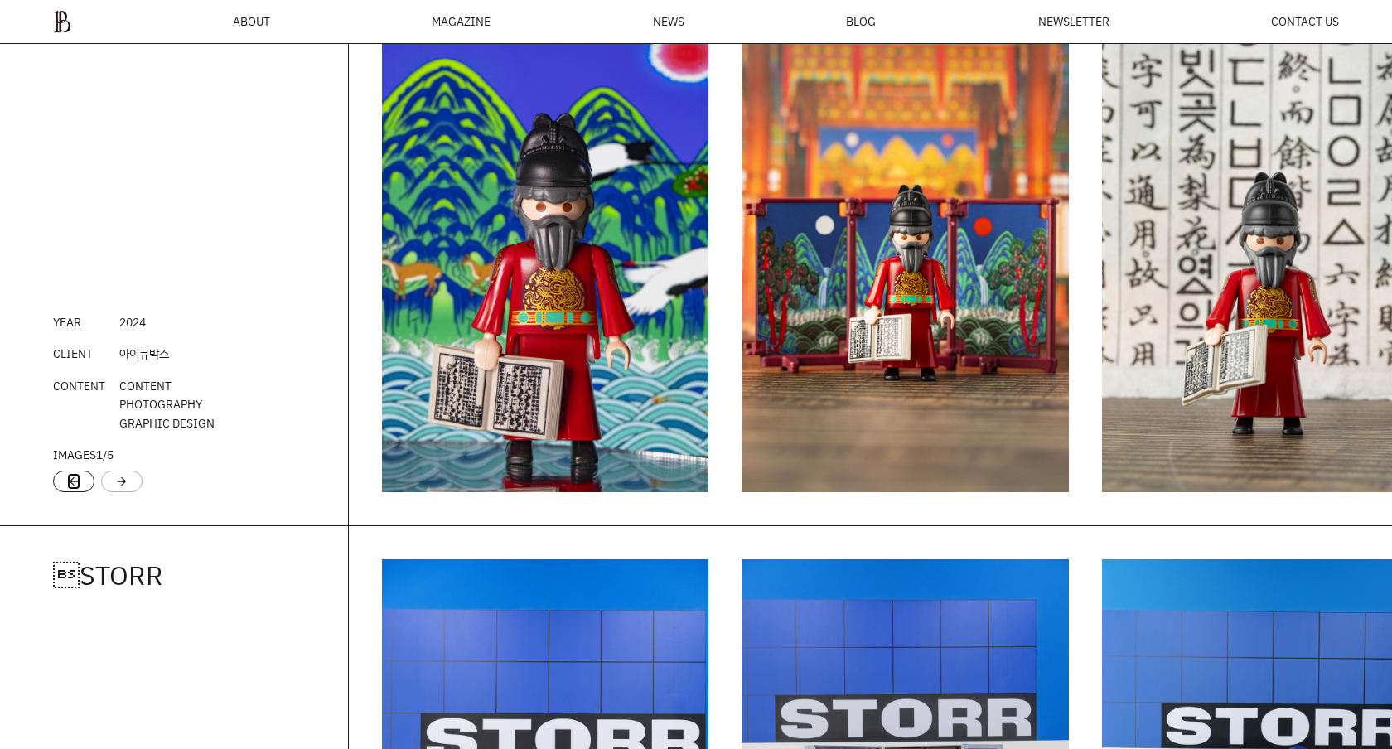
click at [76, 483] on link "arrow_back" at bounding box center [73, 481] width 13 height 17
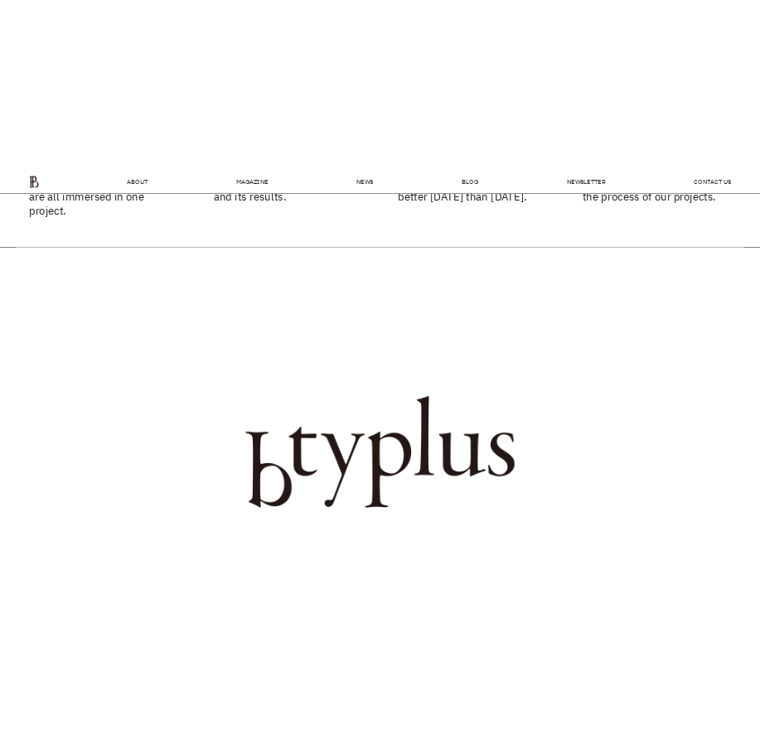
scroll to position [0, 0]
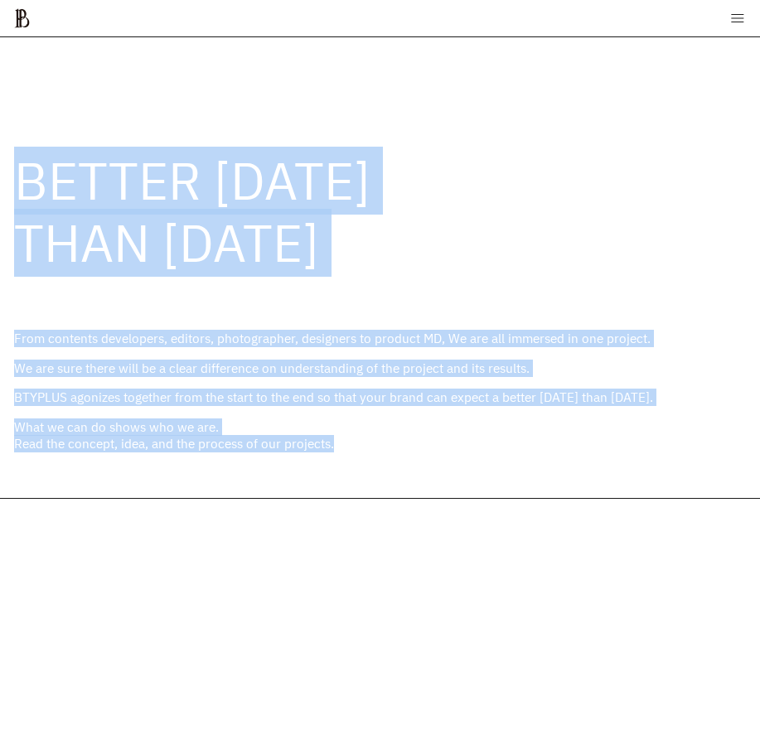
drag, startPoint x: 451, startPoint y: 131, endPoint x: 489, endPoint y: 445, distance: 316.3
click at [489, 445] on div "BETTER TOMORROW THAN YESTERDAY From contents developers, editors, photographer,…" at bounding box center [380, 267] width 760 height 461
click at [489, 445] on p "What we can do shows who we are. Read the concept, idea, and the process of our…" at bounding box center [380, 436] width 732 height 34
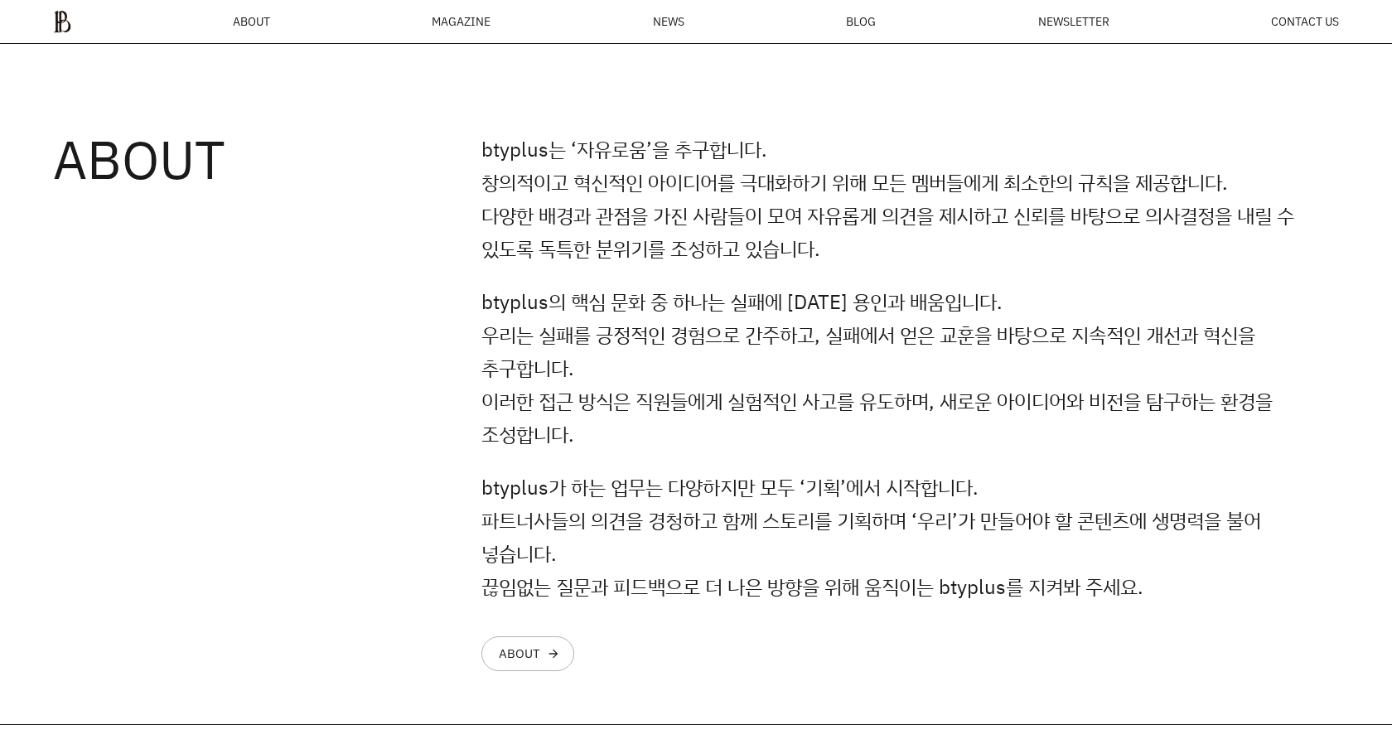
scroll to position [1176, 0]
